Goal: Find specific page/section: Find specific page/section

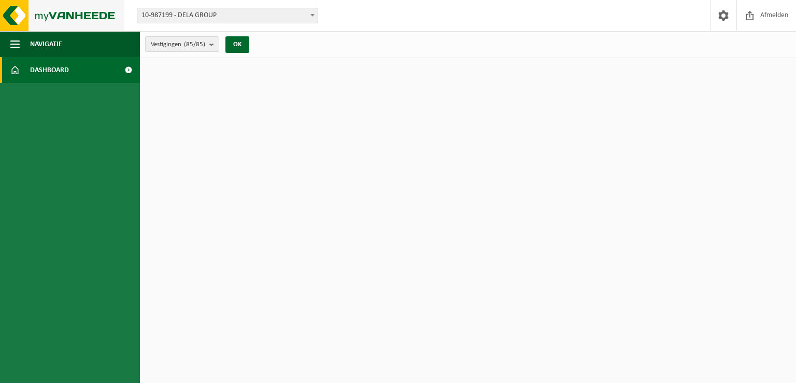
click at [75, 20] on img at bounding box center [62, 15] width 124 height 31
click at [21, 158] on ul "Navigatie Afmelden Dashboard" at bounding box center [70, 207] width 140 height 352
click at [386, 144] on html "Vestiging: 10-987199 - DELA GROUP 01-903979 - DELA FUNERALS ASSISTANCE 1 - [GEO…" at bounding box center [398, 191] width 796 height 383
click at [75, 26] on img at bounding box center [62, 15] width 124 height 31
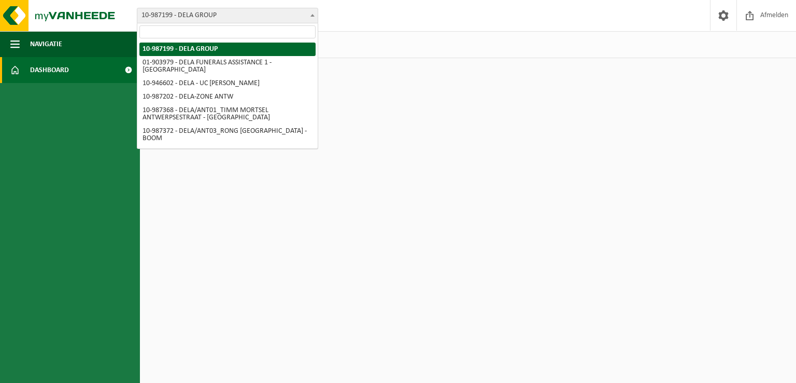
click at [229, 16] on span "10-987199 - DELA GROUP" at bounding box center [227, 15] width 180 height 15
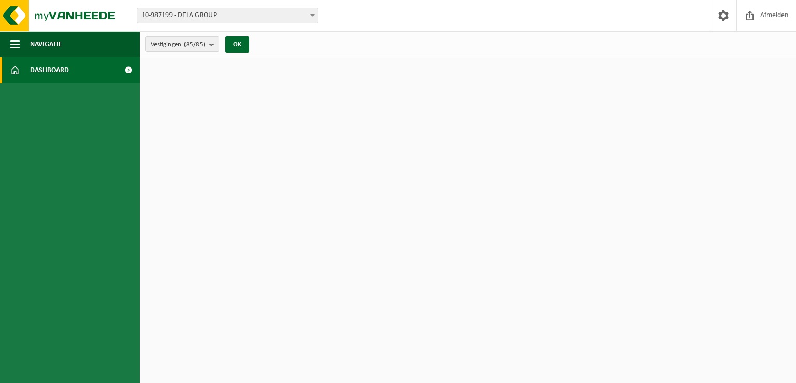
click at [229, 16] on span "10-987199 - DELA GROUP" at bounding box center [227, 15] width 180 height 15
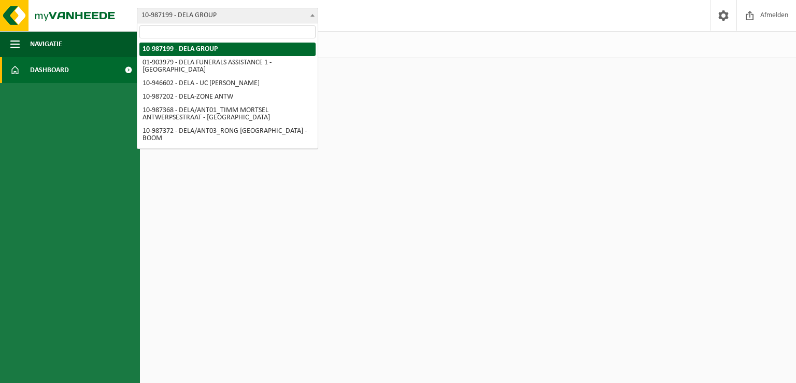
click at [229, 16] on span "10-987199 - DELA GROUP" at bounding box center [227, 15] width 180 height 15
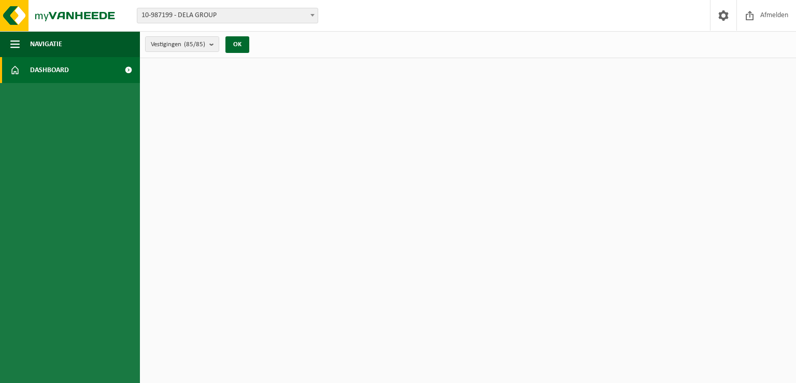
click at [207, 15] on span "10-987199 - DELA GROUP" at bounding box center [227, 15] width 180 height 15
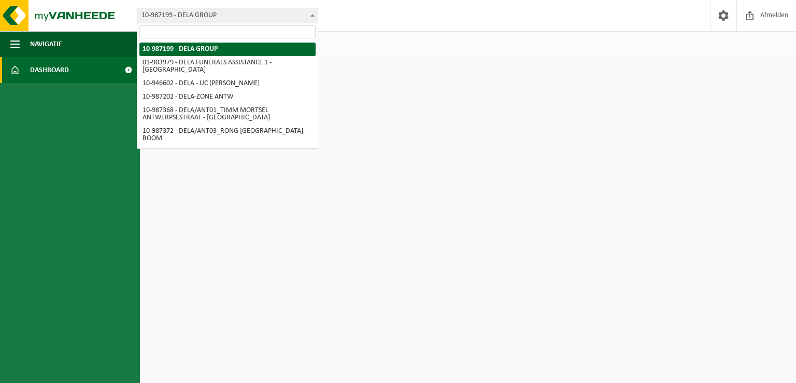
click at [172, 19] on span "10-987199 - DELA GROUP" at bounding box center [227, 15] width 180 height 15
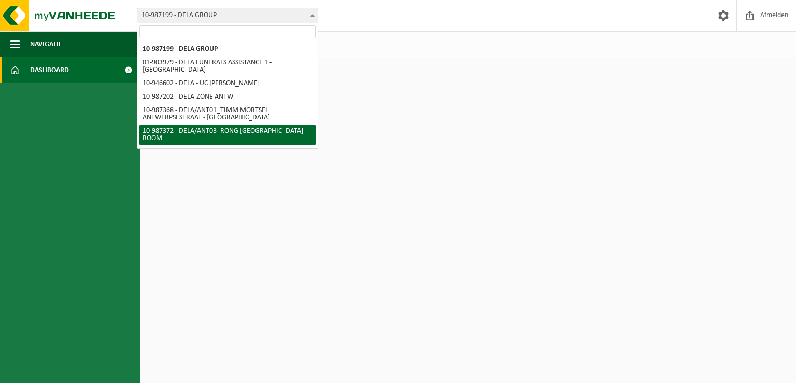
click at [207, 253] on html "Vestiging: 10-987199 - DELA GROUP 01-903979 - DELA FUNERALS ASSISTANCE 1 - [GEO…" at bounding box center [398, 191] width 796 height 383
click at [413, 233] on html "Vestiging: 10-987199 - DELA GROUP 01-903979 - DELA FUNERALS ASSISTANCE 1 - [GEO…" at bounding box center [398, 191] width 796 height 383
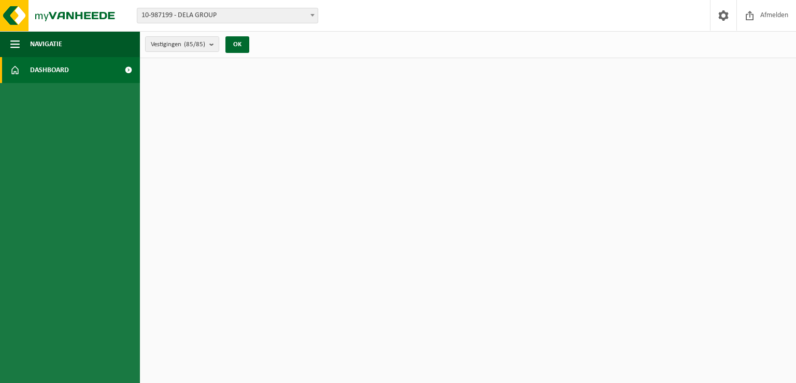
click at [419, 50] on div "Vestigingen (85/85) Alles selecteren Alles deselecteren Actieve selecteren DELA…" at bounding box center [468, 44] width 656 height 27
click at [203, 46] on count "(85/85)" at bounding box center [194, 44] width 21 height 7
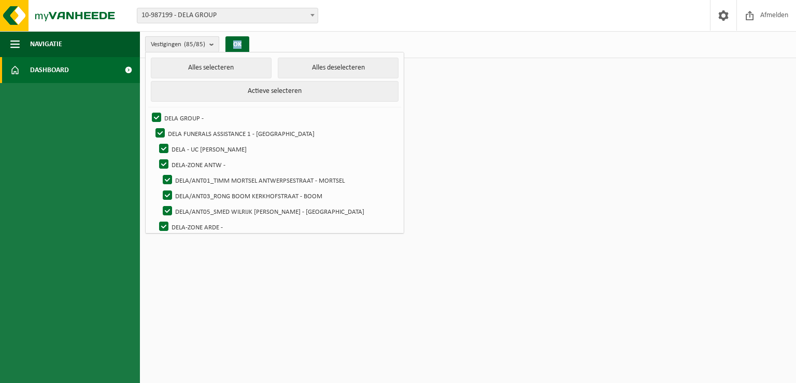
click at [203, 46] on count "(85/85)" at bounding box center [194, 44] width 21 height 7
